Goal: Information Seeking & Learning: Learn about a topic

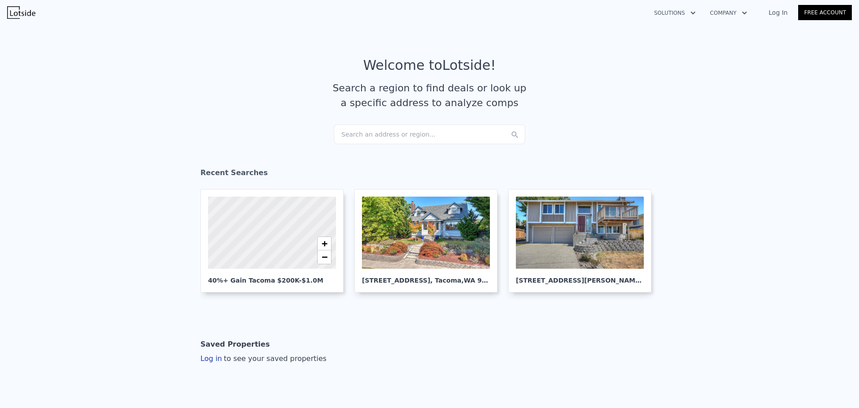
click at [345, 134] on div "Search an address or region..." at bounding box center [429, 134] width 191 height 20
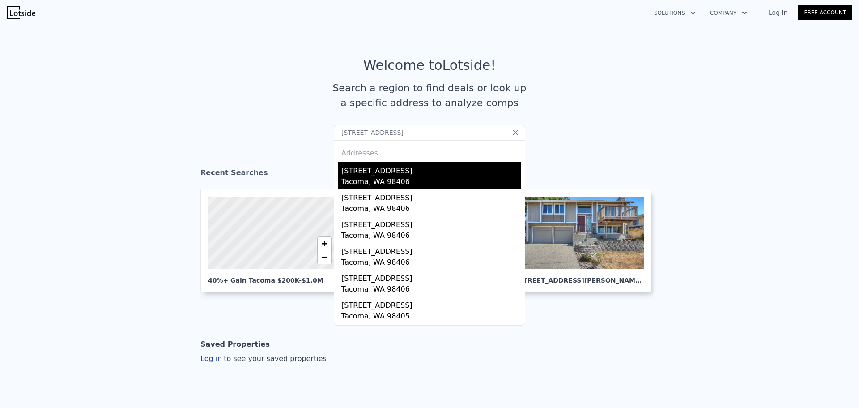
type input "[STREET_ADDRESS]"
click at [387, 172] on div "[STREET_ADDRESS]" at bounding box center [431, 169] width 180 height 14
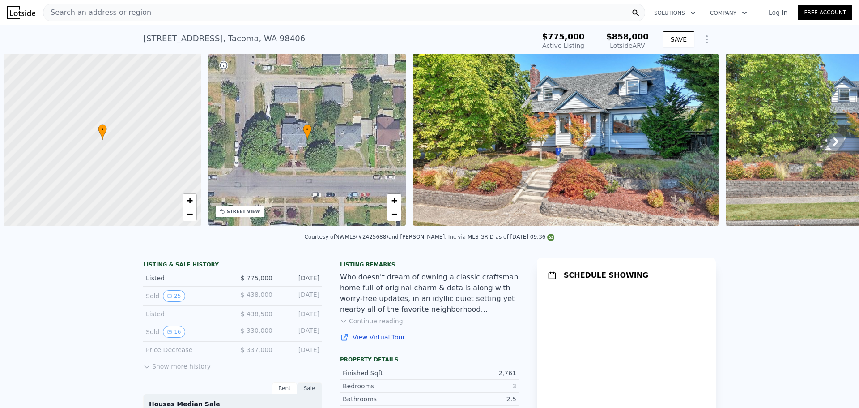
scroll to position [0, 4]
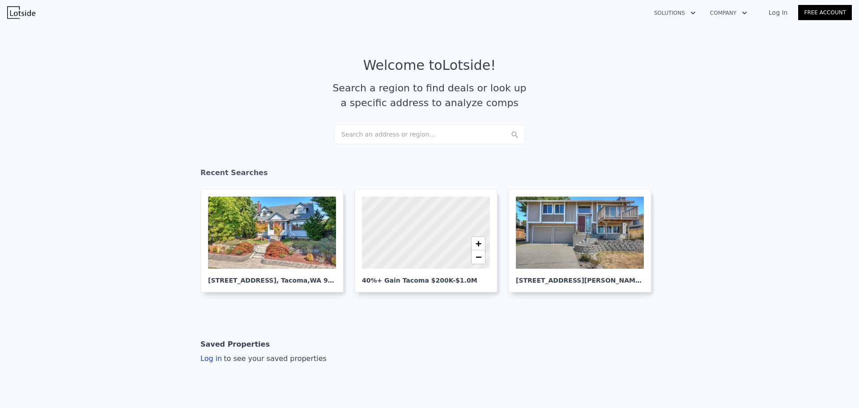
click at [360, 138] on div "Search an address or region..." at bounding box center [429, 134] width 191 height 20
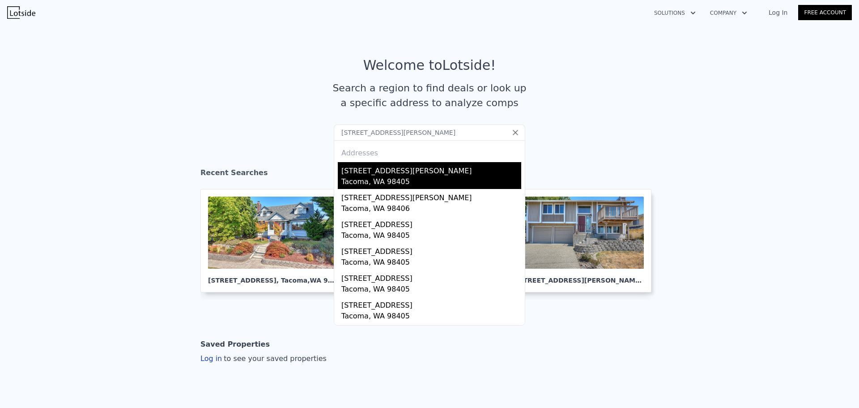
type input "[STREET_ADDRESS][PERSON_NAME]"
click at [380, 170] on div "[STREET_ADDRESS][PERSON_NAME]" at bounding box center [431, 169] width 180 height 14
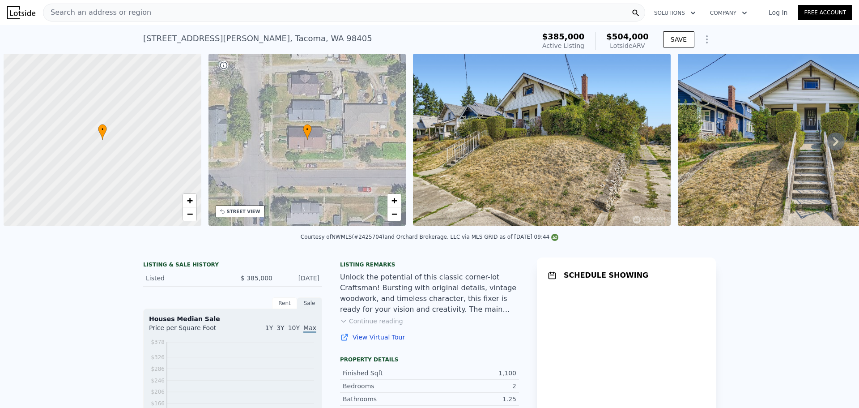
scroll to position [0, 4]
